Goal: Transaction & Acquisition: Purchase product/service

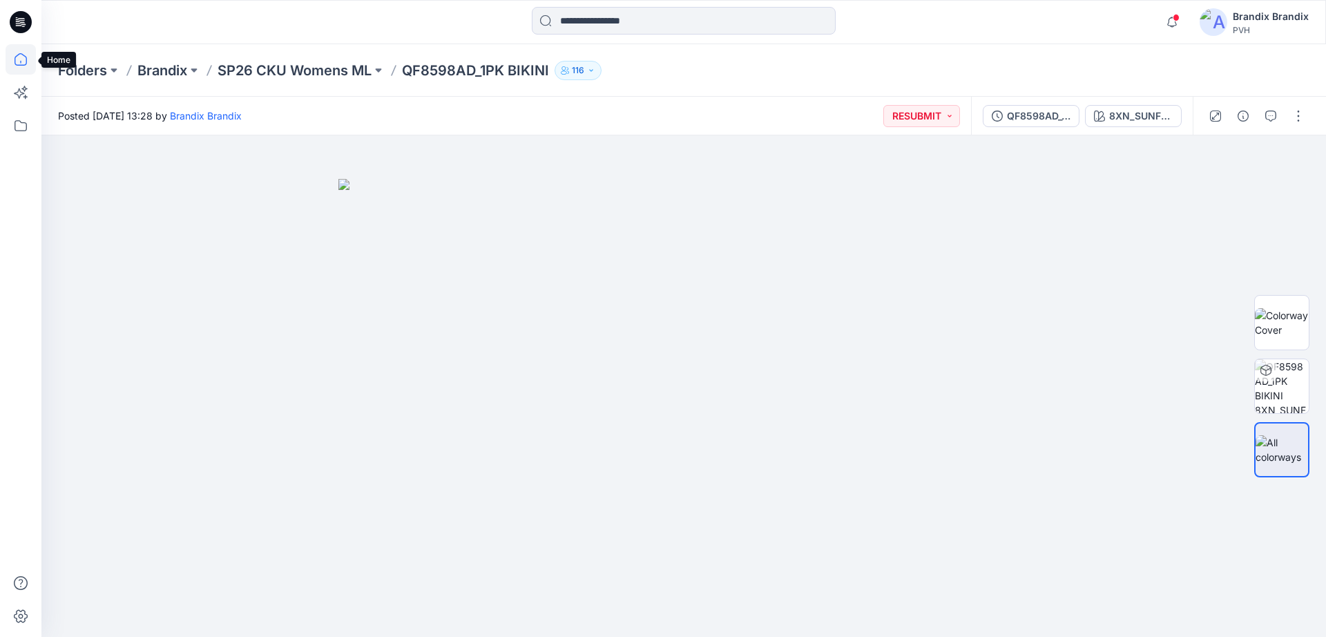
click at [28, 54] on icon at bounding box center [21, 59] width 30 height 30
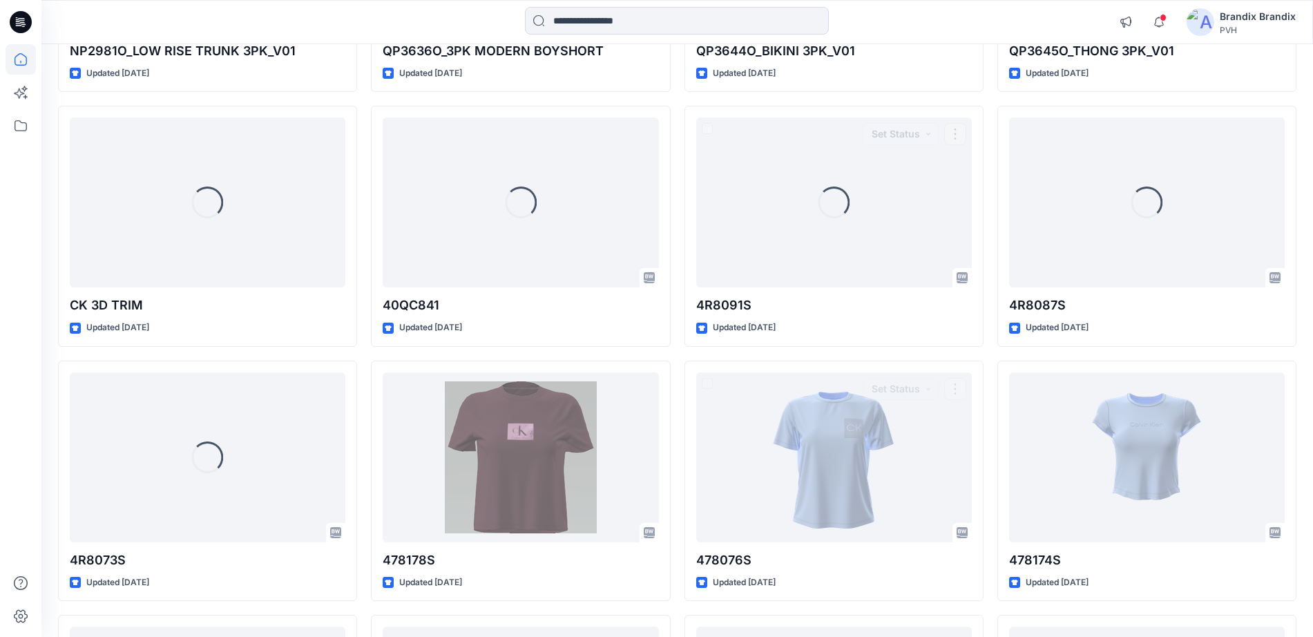
scroll to position [1137, 0]
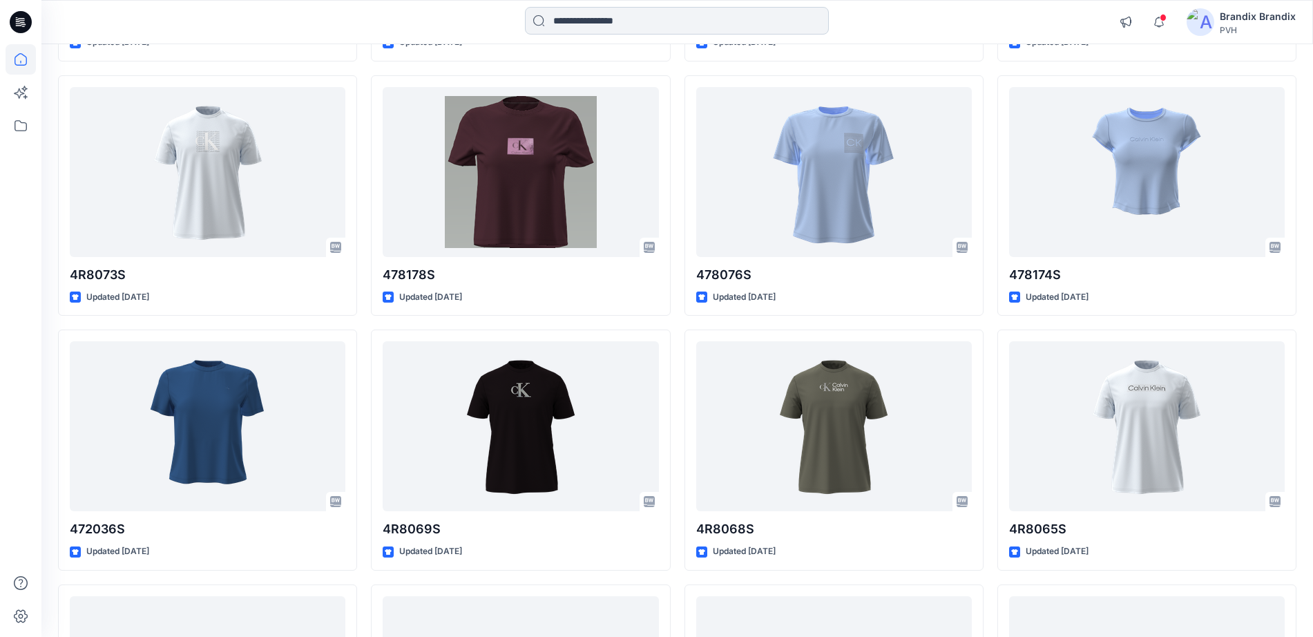
click at [665, 15] on input at bounding box center [677, 21] width 304 height 28
paste input "******"
type input "******"
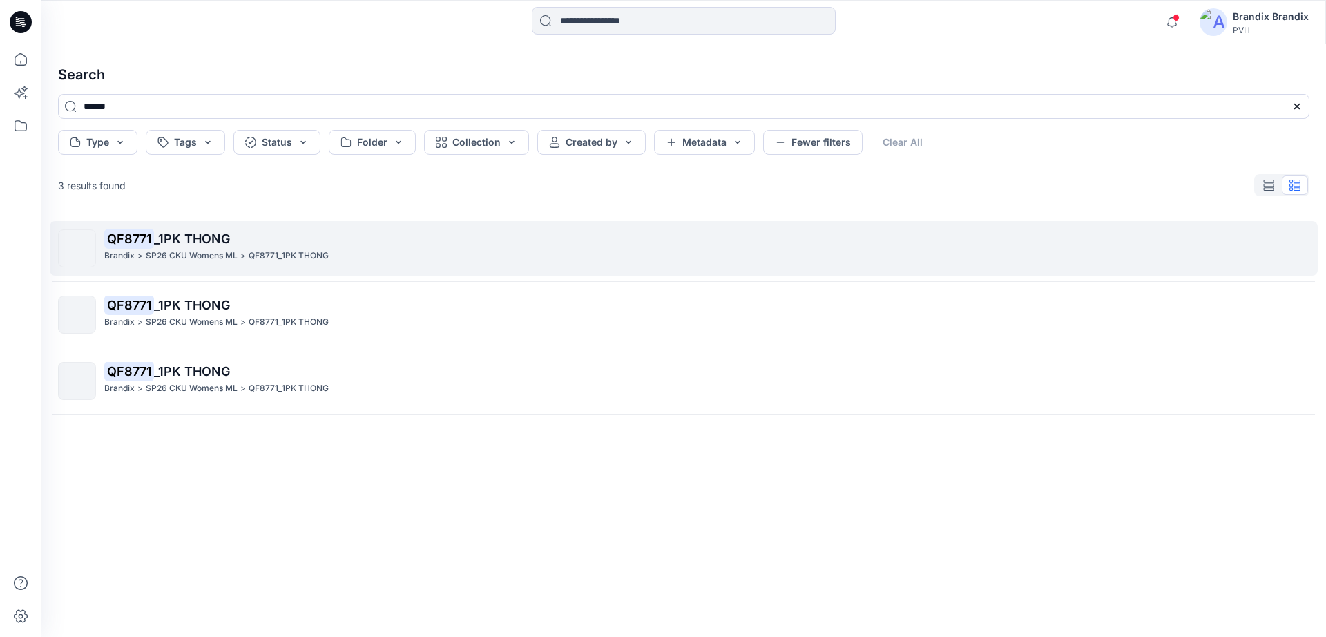
click at [164, 234] on span "_1PK THONG" at bounding box center [192, 238] width 76 height 15
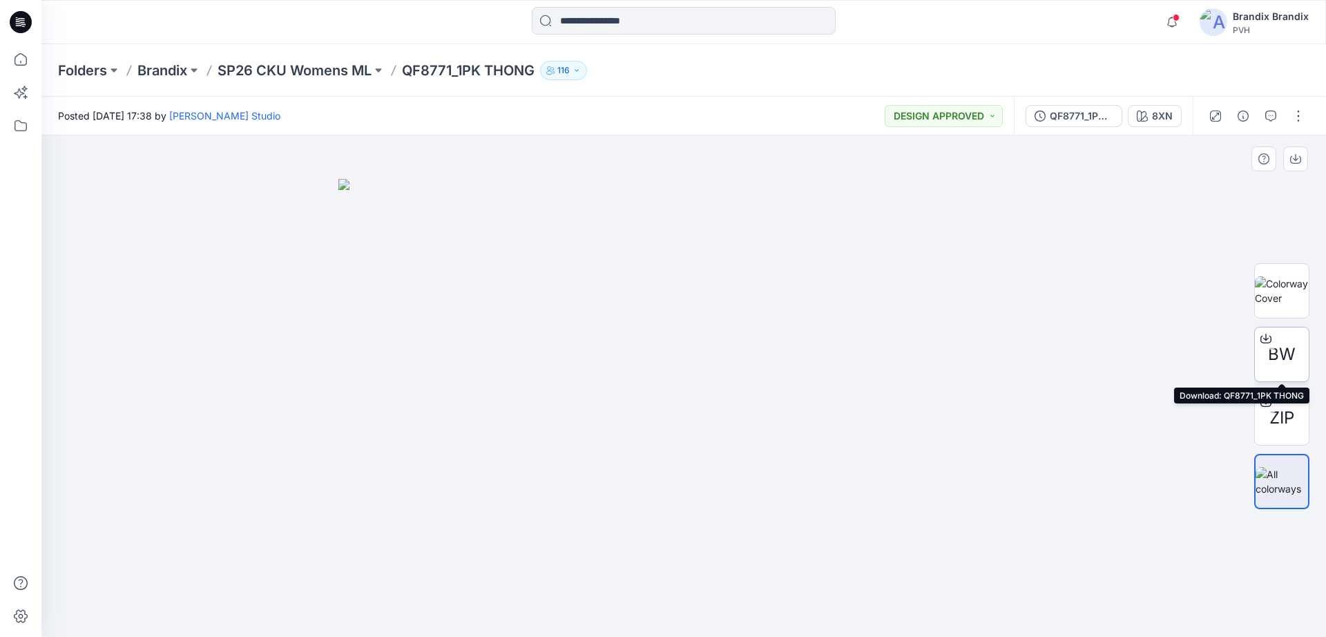
click at [1266, 337] on icon at bounding box center [1267, 337] width 6 height 7
click at [1075, 128] on div "QF8771_1PK THONG 8XN" at bounding box center [1103, 116] width 179 height 39
click at [1064, 116] on div "QF8771_1PK THONG" at bounding box center [1082, 115] width 64 height 15
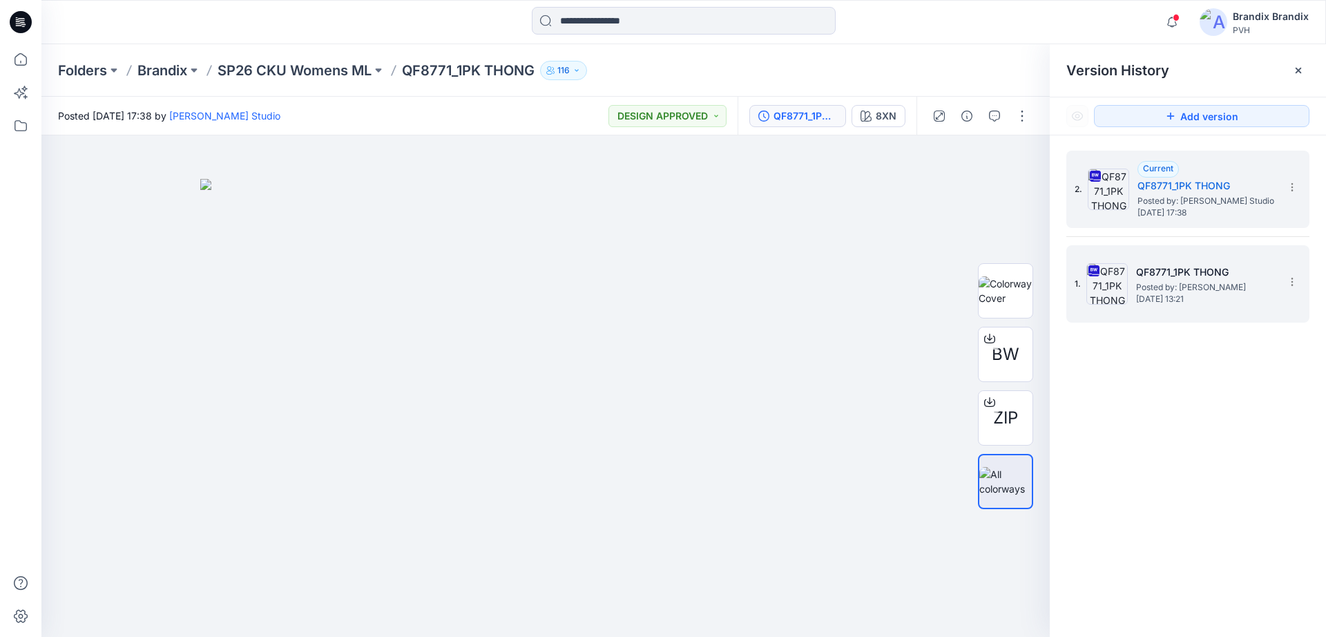
click at [1202, 302] on span "[DATE] 13:21" at bounding box center [1205, 299] width 138 height 10
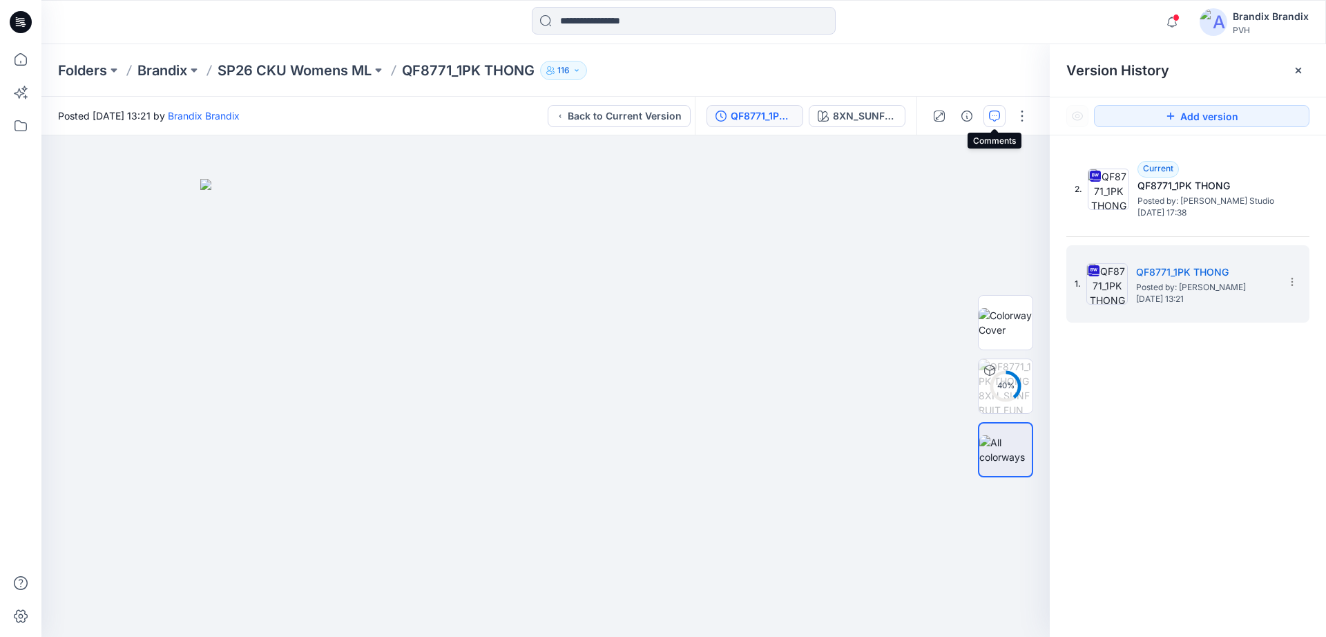
click at [993, 120] on icon "button" at bounding box center [994, 116] width 11 height 11
